Goal: Task Accomplishment & Management: Use online tool/utility

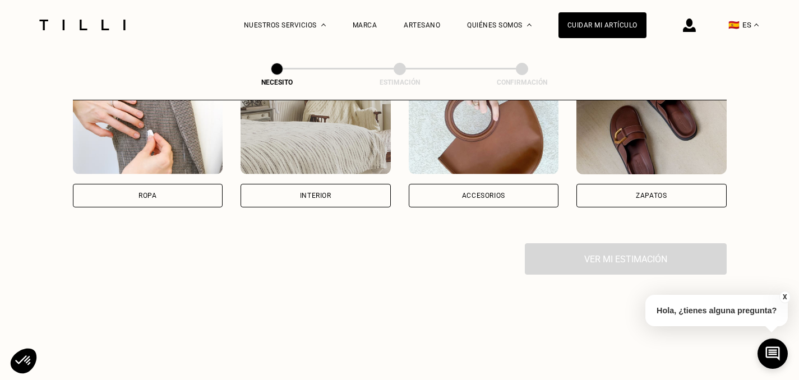
scroll to position [275, 0]
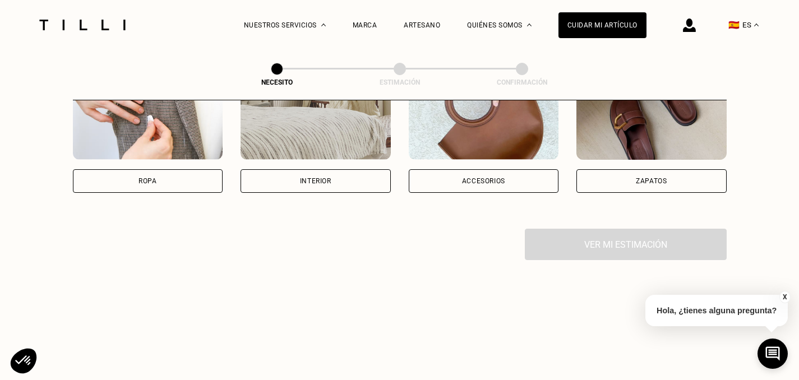
click at [485, 174] on div "Accesorios" at bounding box center [484, 181] width 150 height 24
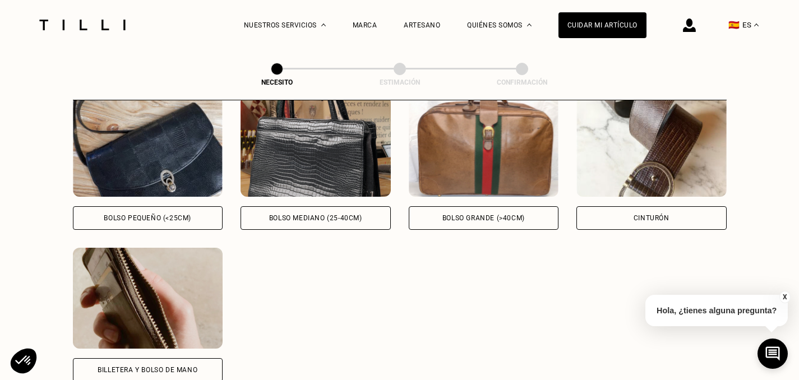
scroll to position [548, 0]
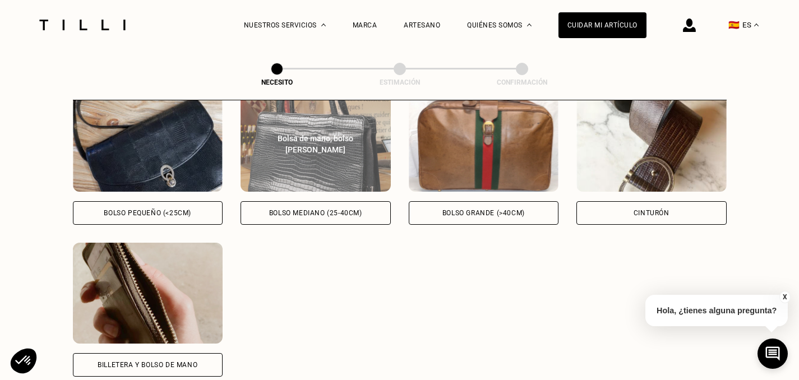
click at [343, 155] on img at bounding box center [315, 141] width 150 height 101
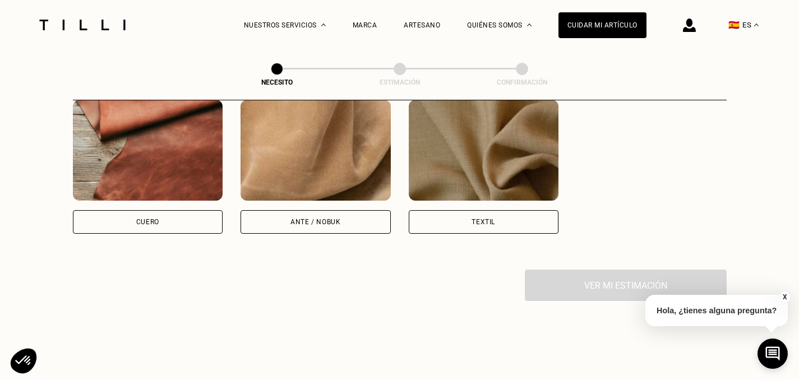
scroll to position [996, 0]
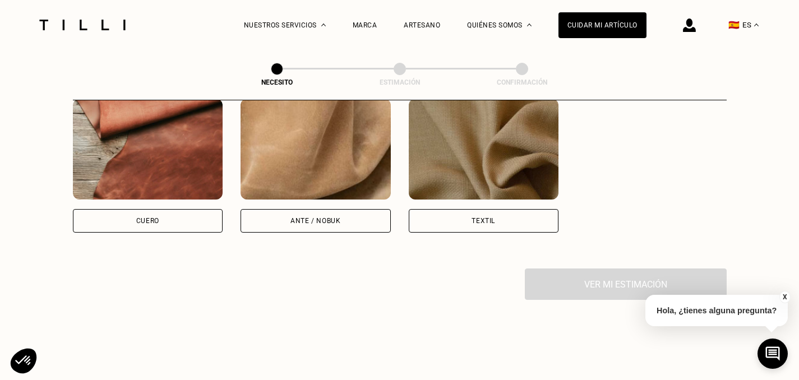
click at [174, 149] on img at bounding box center [148, 149] width 150 height 101
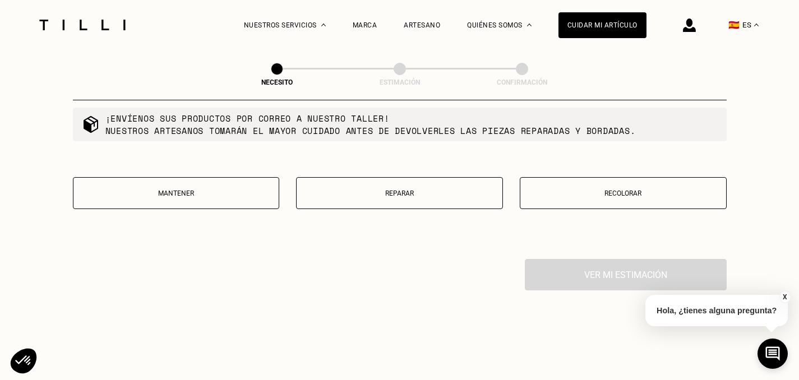
scroll to position [1354, 0]
click at [147, 193] on p "Mantener" at bounding box center [176, 193] width 194 height 8
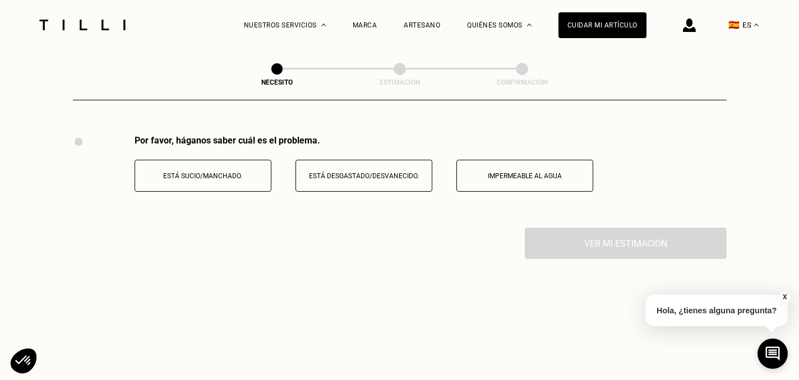
scroll to position [1489, 0]
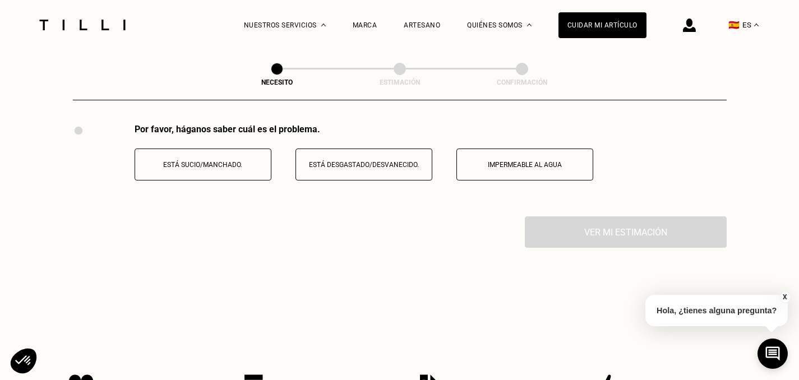
click at [373, 177] on button "Está desgastado/desvanecido." at bounding box center [363, 165] width 137 height 32
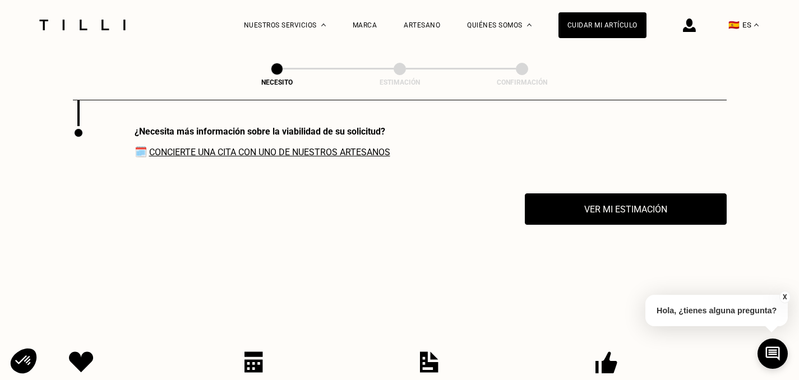
scroll to position [1581, 0]
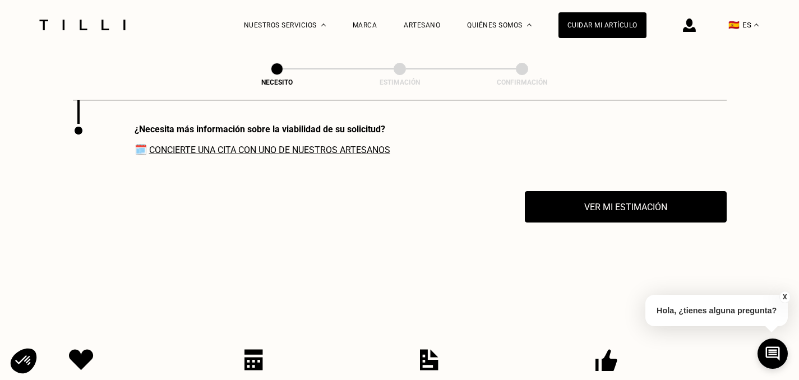
click at [360, 158] on div "¿Necesita más información sobre la viabilidad de su solicitud? 🗓️ Concierte una…" at bounding box center [231, 157] width 317 height 67
click at [352, 150] on link "Concierte una cita con uno de nuestros artesanos" at bounding box center [269, 150] width 241 height 11
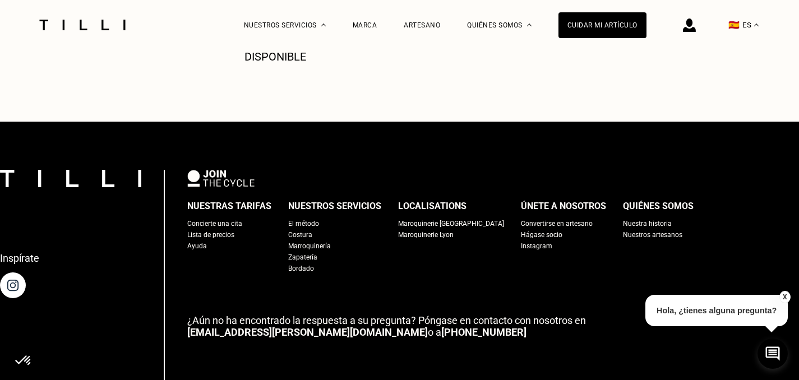
scroll to position [1940, 0]
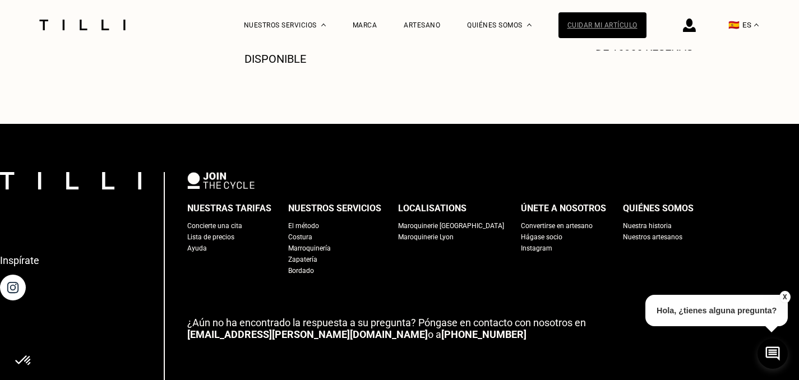
click at [622, 20] on div "Cuidar mi artículo" at bounding box center [602, 25] width 88 height 26
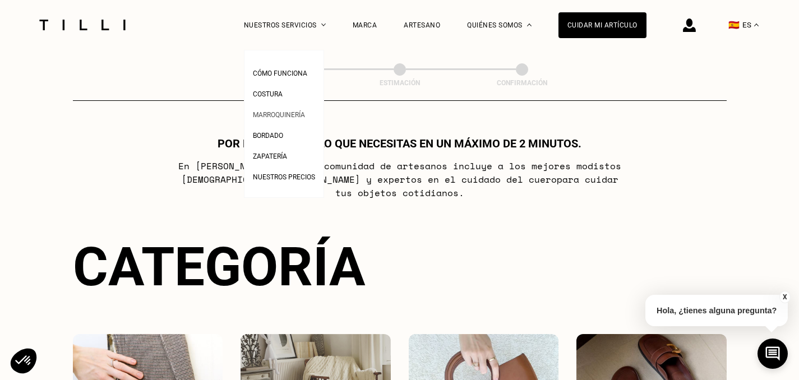
click at [281, 114] on span "Marroquinería" at bounding box center [279, 115] width 52 height 8
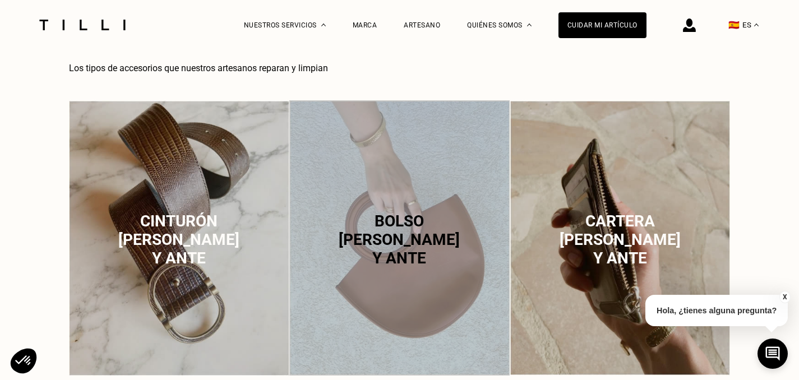
scroll to position [711, 0]
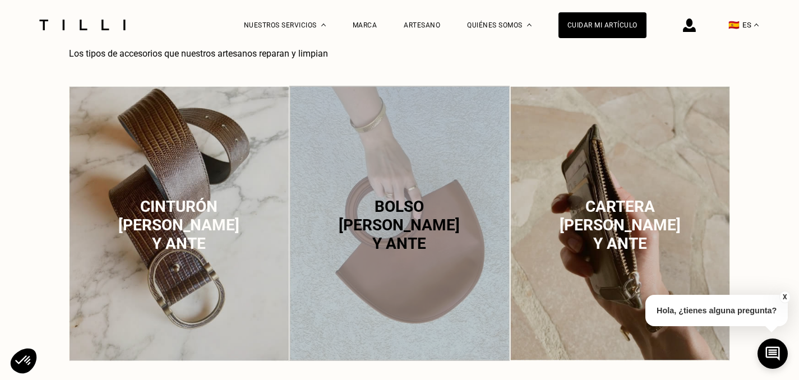
click at [411, 160] on div "Bolso [PERSON_NAME] y ante" at bounding box center [399, 225] width 220 height 279
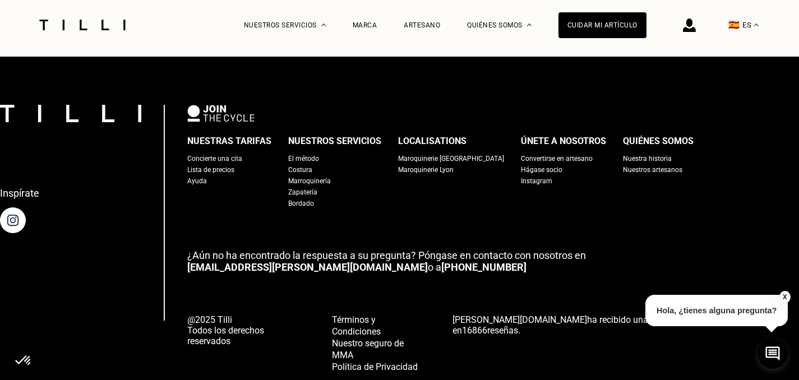
scroll to position [3678, 0]
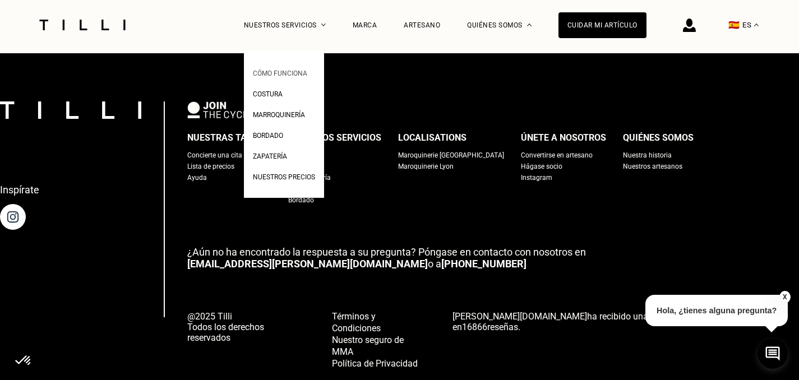
click at [282, 71] on span "Cómo funciona" at bounding box center [280, 73] width 54 height 8
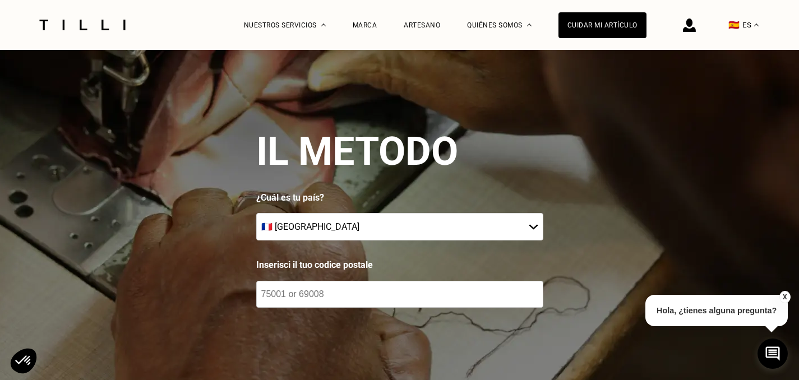
click at [365, 222] on select "🇩🇪 [GEOGRAPHIC_DATA] 🇦🇹 [GEOGRAPHIC_DATA] 🇧🇪 [GEOGRAPHIC_DATA] 🇧🇬 [GEOGRAPHIC_D…" at bounding box center [399, 226] width 287 height 27
select select "ES"
click at [260, 213] on select "🇩🇪 [GEOGRAPHIC_DATA] 🇦🇹 [GEOGRAPHIC_DATA] 🇧🇪 [GEOGRAPHIC_DATA] 🇧🇬 [GEOGRAPHIC_D…" at bounding box center [399, 226] width 287 height 27
click at [361, 294] on input "number" at bounding box center [399, 294] width 287 height 27
type input "41710"
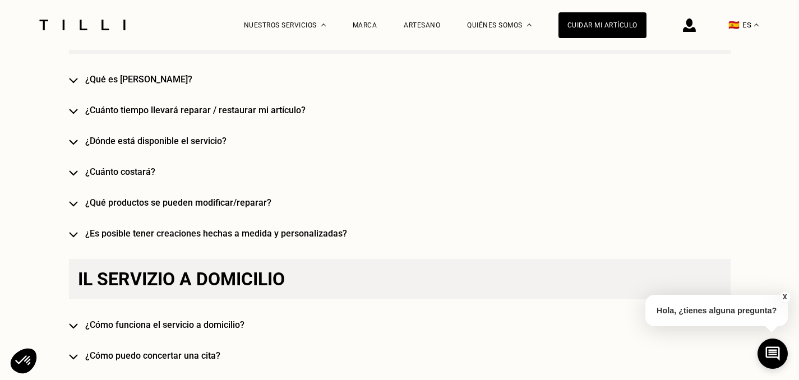
scroll to position [941, 0]
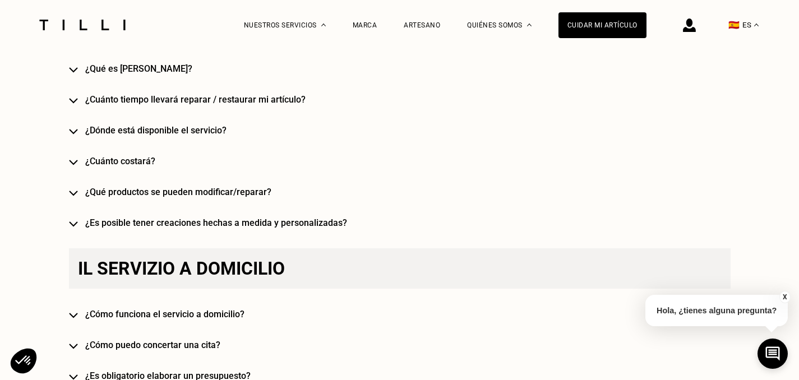
click at [208, 129] on h4 "¿Dónde está disponible el servicio?" at bounding box center [415, 130] width 661 height 11
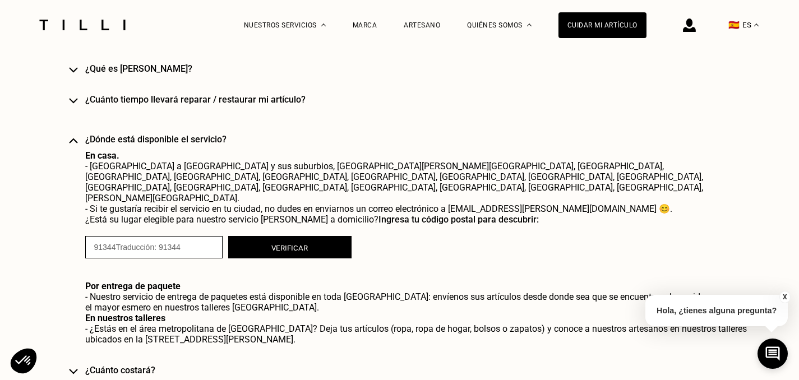
click at [123, 236] on input "numeric" at bounding box center [153, 247] width 137 height 22
type input "41710"
click at [273, 236] on button "Verificar" at bounding box center [289, 247] width 123 height 22
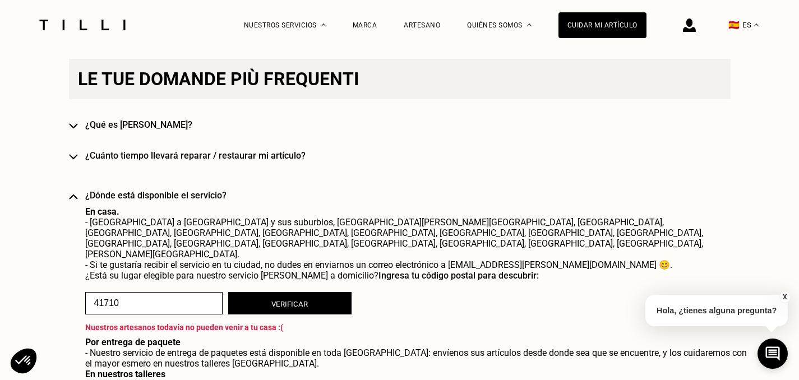
scroll to position [884, 0]
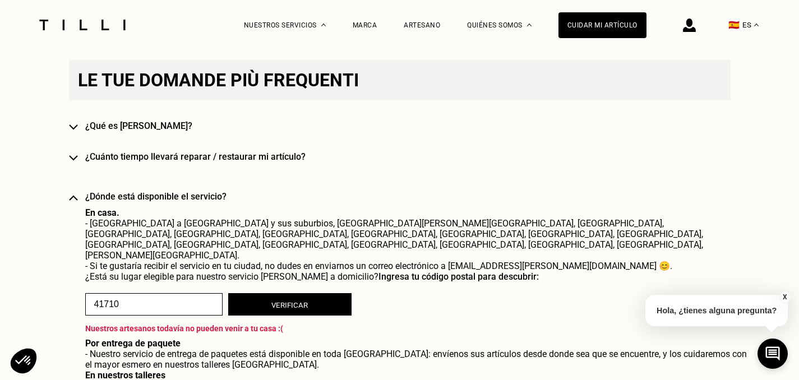
click at [78, 198] on img at bounding box center [73, 198] width 9 height 6
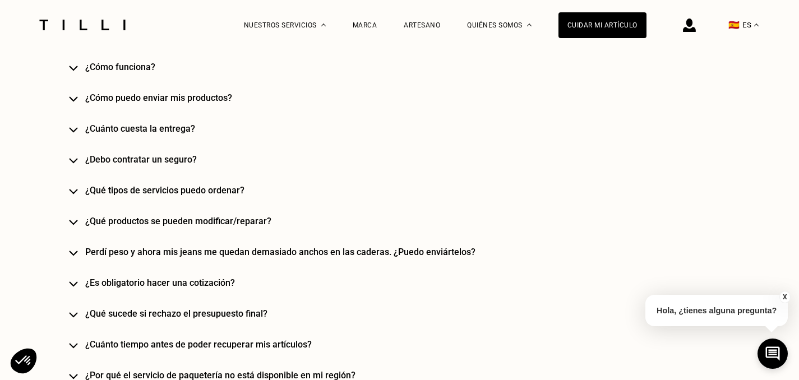
scroll to position [1899, 0]
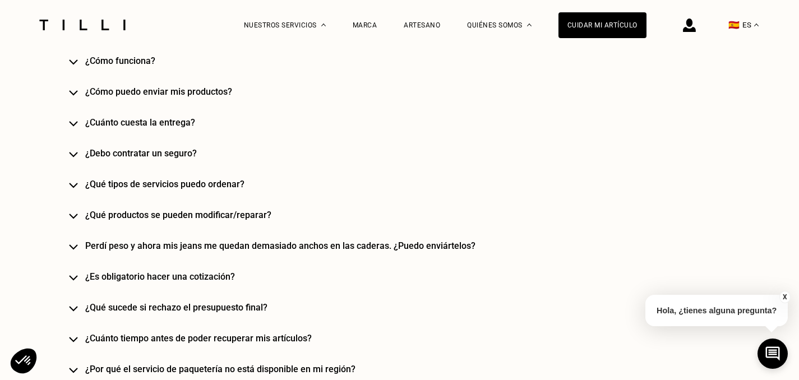
click at [78, 64] on img at bounding box center [73, 62] width 9 height 6
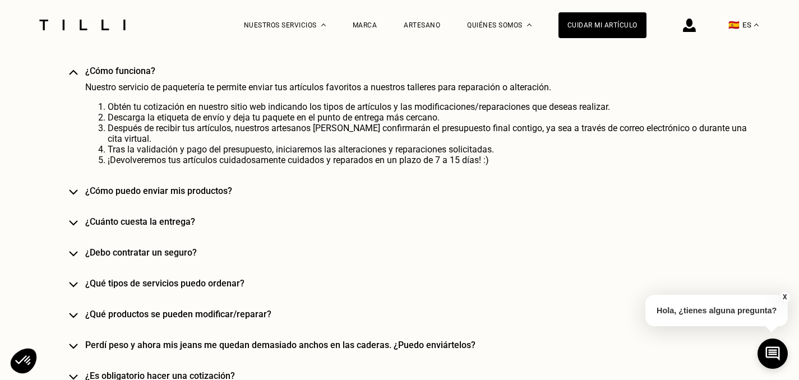
click at [86, 191] on div "[PERSON_NAME] di aiuto? Le tue domande più frequenti ¿Qué es [PERSON_NAME]? ¿Cu…" at bounding box center [399, 21] width 661 height 2072
click at [78, 189] on img at bounding box center [73, 192] width 9 height 6
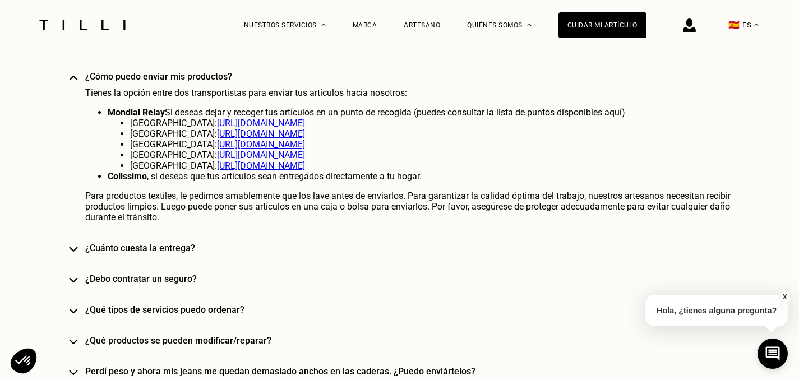
scroll to position [2002, 0]
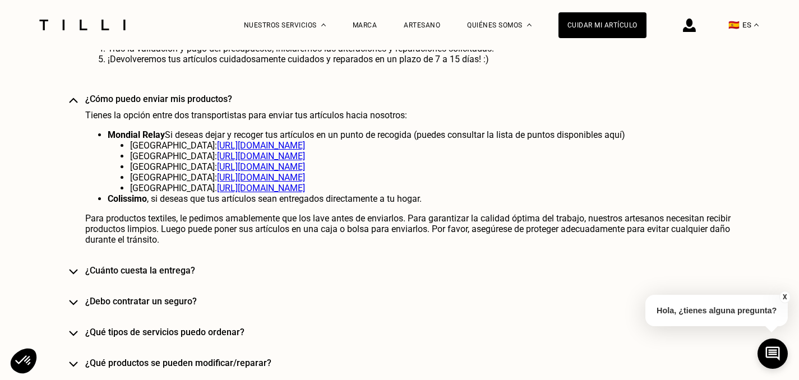
click at [217, 167] on link "[URL][DOMAIN_NAME]" at bounding box center [261, 166] width 88 height 11
